Goal: Information Seeking & Learning: Learn about a topic

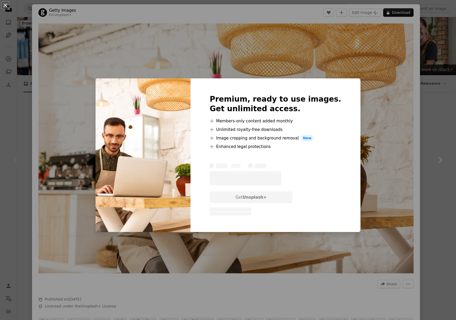
scroll to position [400, 0]
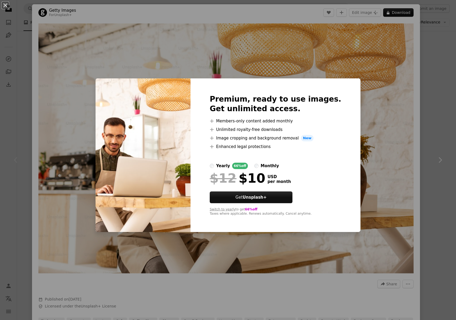
click at [325, 56] on div "An X shape Premium, ready to use images. Get unlimited access. A plus sign Memb…" at bounding box center [228, 160] width 456 height 320
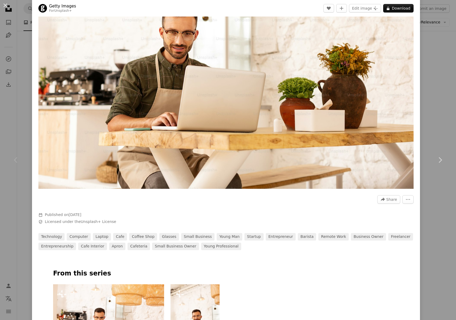
scroll to position [278, 0]
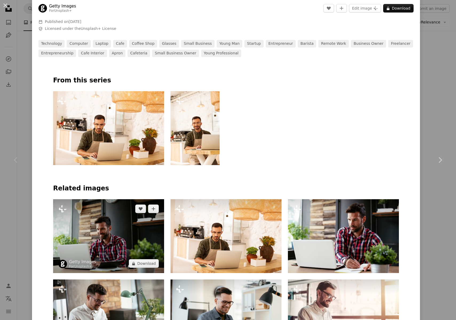
click at [135, 220] on img at bounding box center [108, 236] width 111 height 74
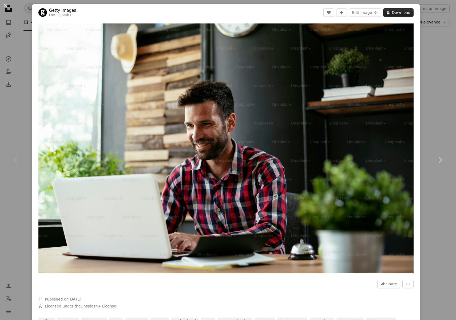
click at [388, 16] on button "A lock Download" at bounding box center [398, 12] width 30 height 9
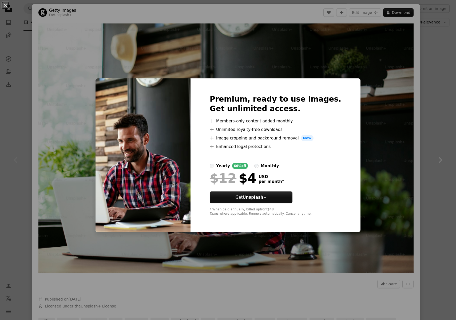
click at [271, 163] on div "monthly" at bounding box center [270, 166] width 18 height 6
click at [312, 73] on div "An X shape Premium, ready to use images. Get unlimited access. A plus sign Memb…" at bounding box center [228, 160] width 456 height 320
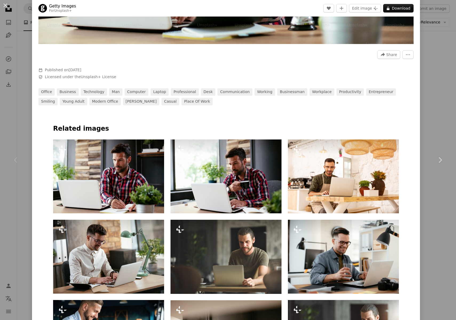
scroll to position [310, 0]
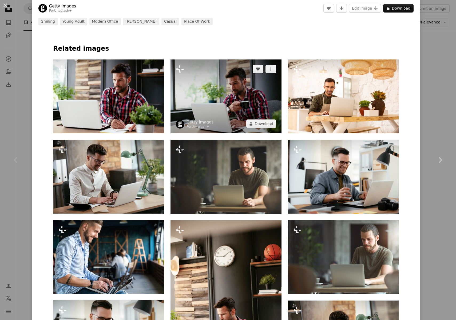
click at [238, 87] on img at bounding box center [226, 97] width 111 height 74
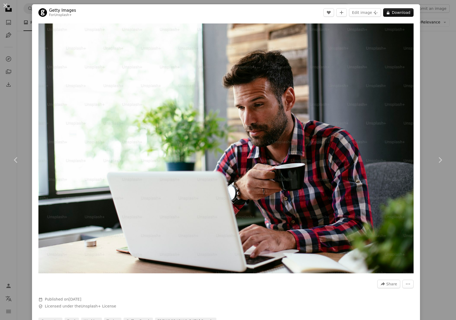
click at [423, 107] on div "An X shape Chevron left Chevron right Getty Images For Unsplash+ A heart A plus…" at bounding box center [228, 160] width 456 height 320
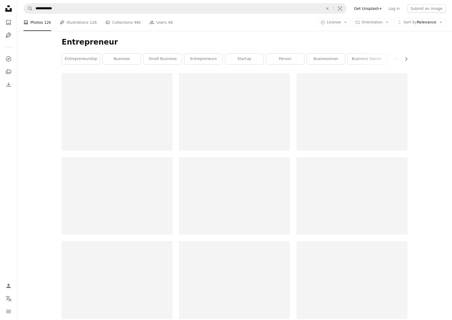
scroll to position [251, 0]
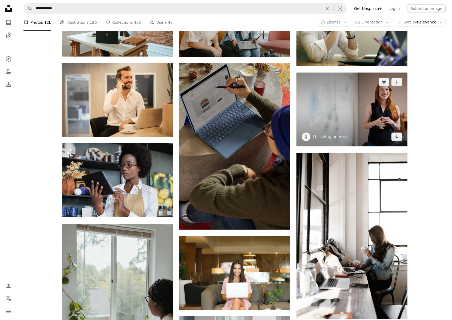
click at [326, 116] on img at bounding box center [352, 110] width 111 height 74
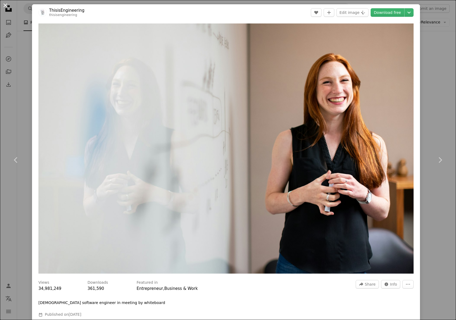
click at [8, 6] on button "An X shape" at bounding box center [5, 5] width 6 height 6
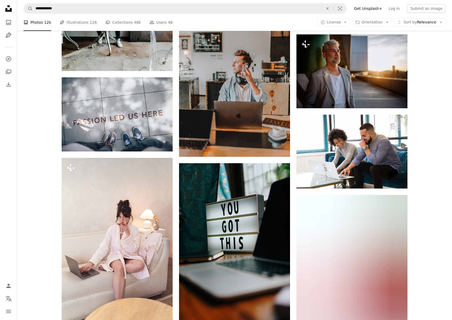
scroll to position [2266, 0]
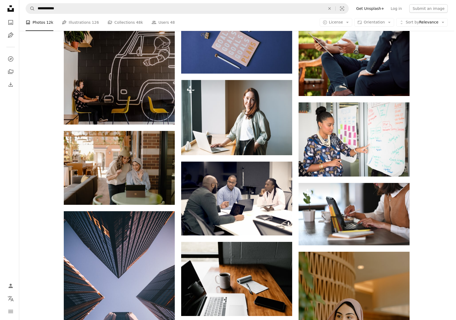
scroll to position [1116, 0]
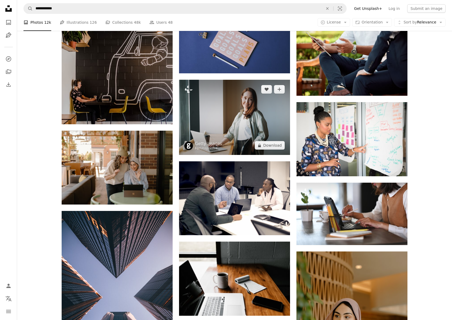
click at [231, 127] on img at bounding box center [234, 117] width 111 height 75
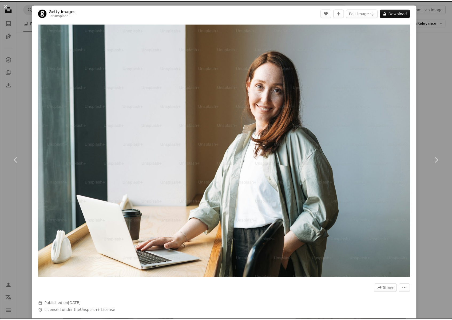
scroll to position [280, 0]
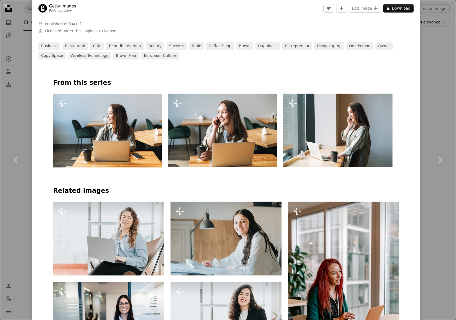
click at [440, 80] on div "An X shape Chevron left Chevron right Getty Images For Unsplash+ A heart A plus…" at bounding box center [228, 160] width 456 height 320
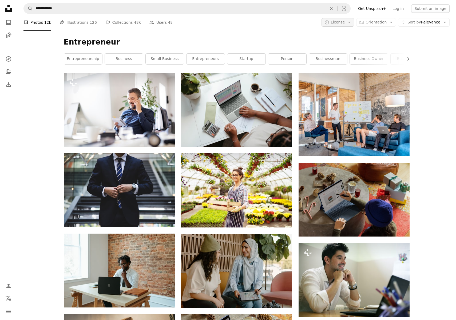
click at [346, 26] on button "A copyright icon © License Arrow down" at bounding box center [338, 22] width 33 height 9
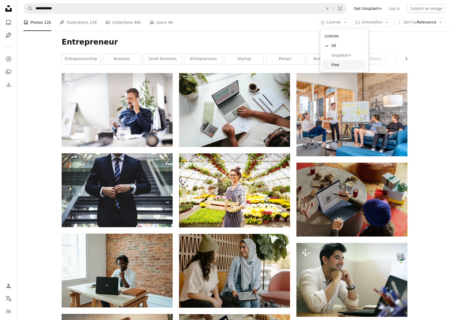
click at [337, 64] on span "Free" at bounding box center [348, 64] width 33 height 5
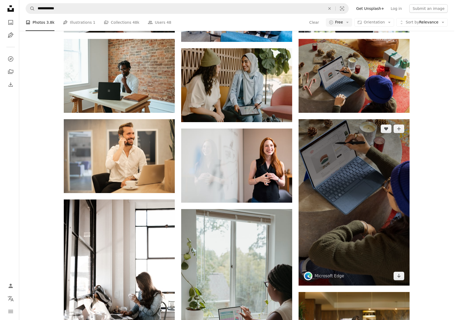
scroll to position [115, 0]
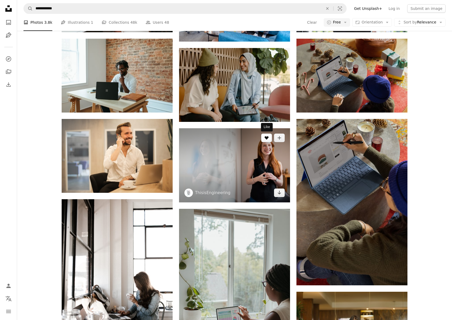
click at [265, 139] on icon "A heart" at bounding box center [267, 138] width 4 height 4
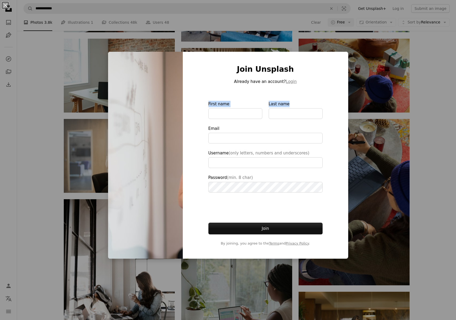
click at [341, 101] on div "Join Unsplash Already have an account? Login First name Last name Email Usernam…" at bounding box center [265, 155] width 165 height 207
click at [345, 125] on div "Join Unsplash Already have an account? Login First name Last name Email Usernam…" at bounding box center [265, 155] width 165 height 207
click at [385, 157] on div "An X shape Join Unsplash Already have an account? Login First name Last name Em…" at bounding box center [228, 160] width 456 height 320
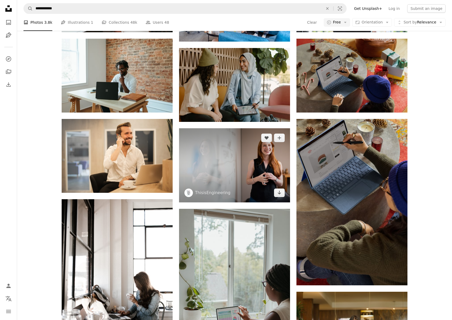
click at [244, 155] on img at bounding box center [234, 165] width 111 height 74
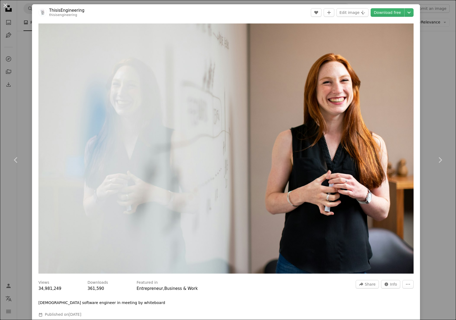
click at [421, 72] on div "An X shape Chevron left Chevron right ThisisEngineering thisisengineering A hea…" at bounding box center [228, 160] width 456 height 320
